Goal: Transaction & Acquisition: Purchase product/service

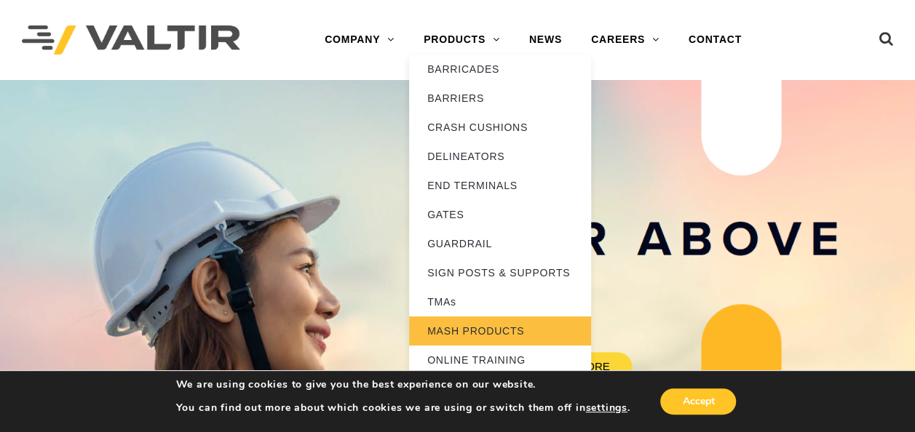
click at [480, 329] on link "MASH PRODUCTS" at bounding box center [500, 331] width 182 height 29
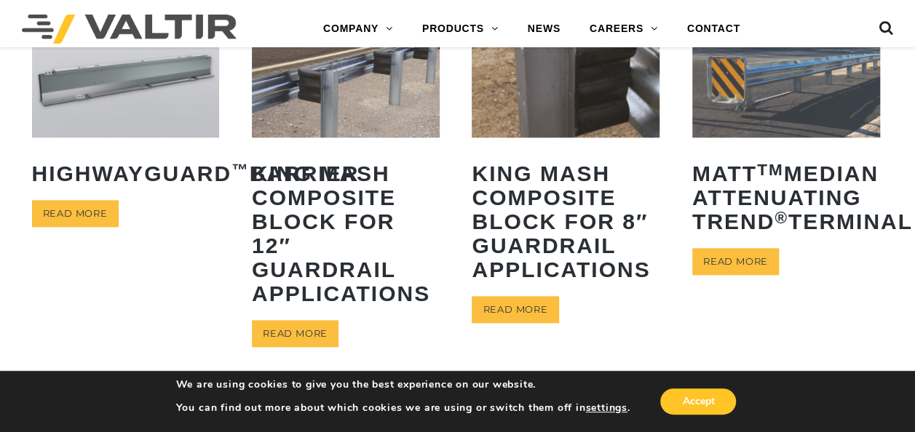
scroll to position [728, 0]
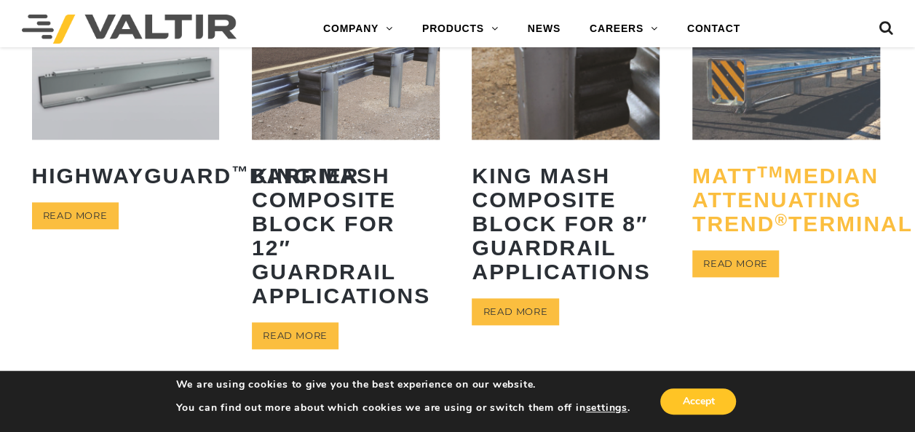
click at [731, 247] on h2 "MATT TM Median Attenuating TREND ® Terminal" at bounding box center [786, 200] width 188 height 94
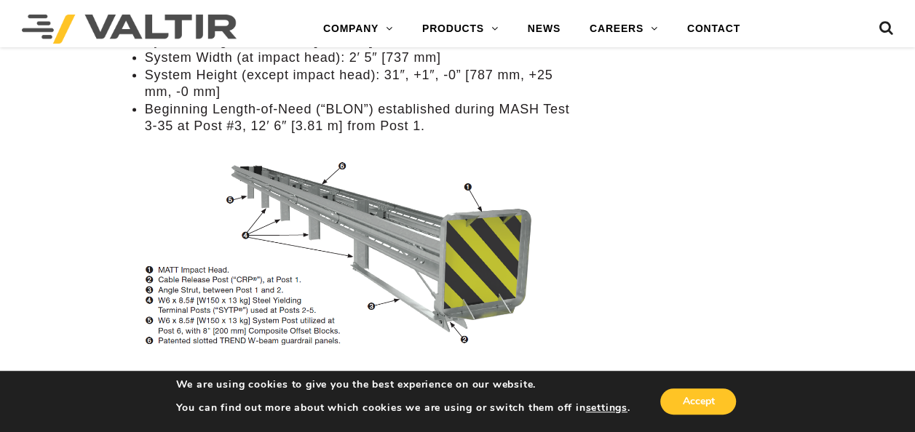
scroll to position [1310, 0]
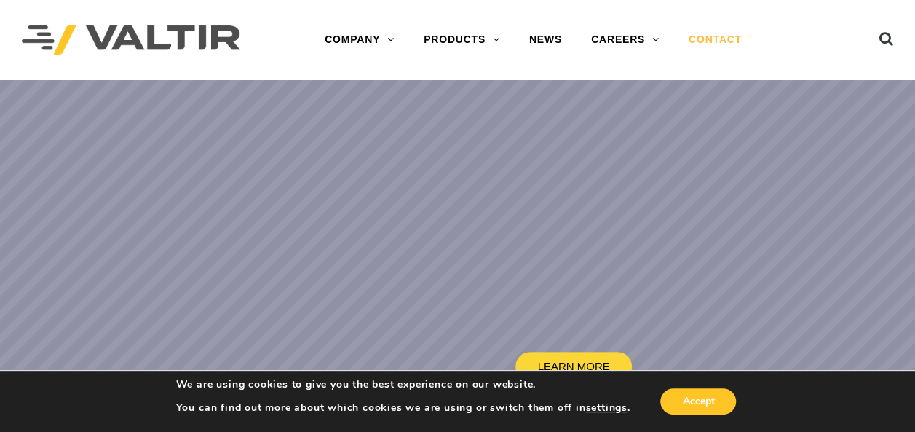
click at [719, 29] on link "CONTACT" at bounding box center [715, 39] width 82 height 29
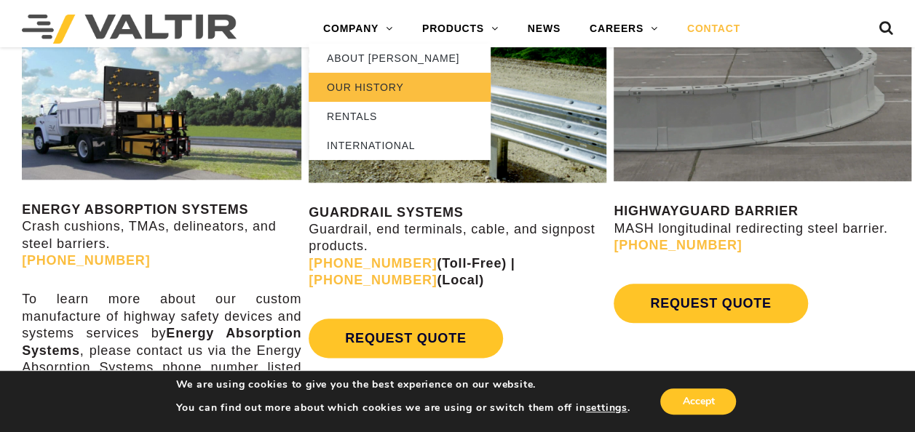
scroll to position [728, 0]
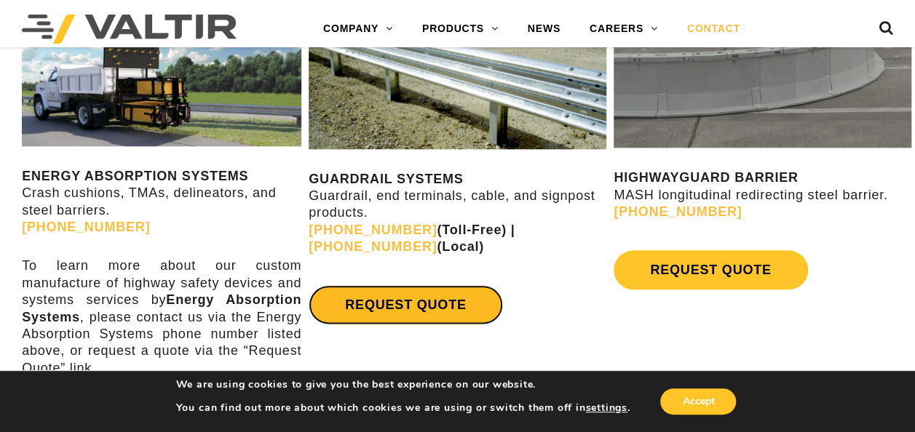
click at [423, 300] on link "REQUEST QUOTE" at bounding box center [406, 304] width 194 height 39
